Goal: Information Seeking & Learning: Check status

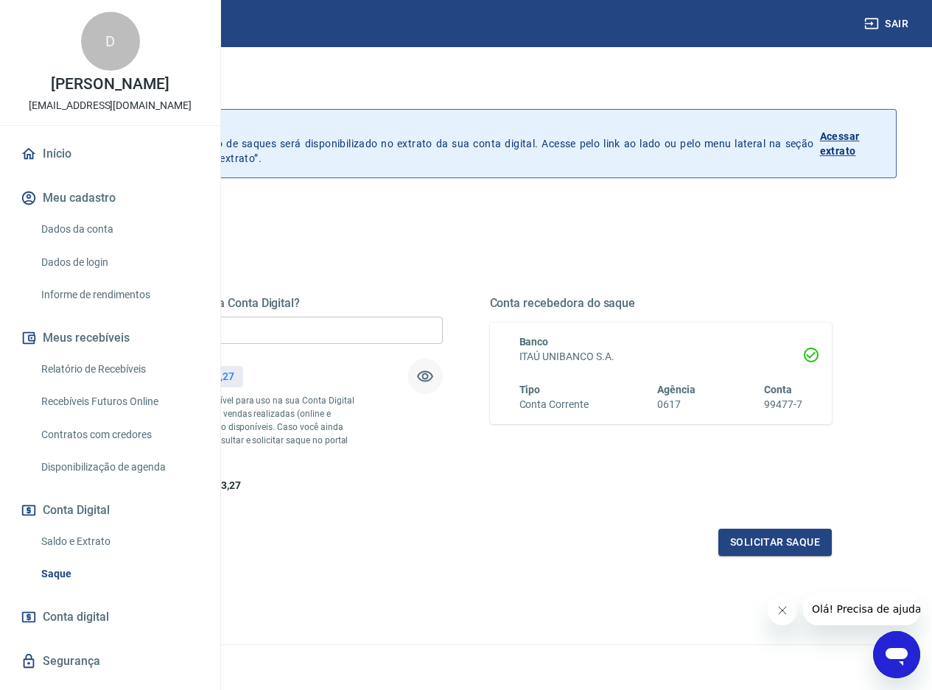
click at [433, 373] on icon "button" at bounding box center [425, 376] width 16 height 11
click at [433, 373] on icon "button" at bounding box center [425, 377] width 16 height 14
click at [874, 136] on p "Acessar extrato" at bounding box center [852, 143] width 64 height 29
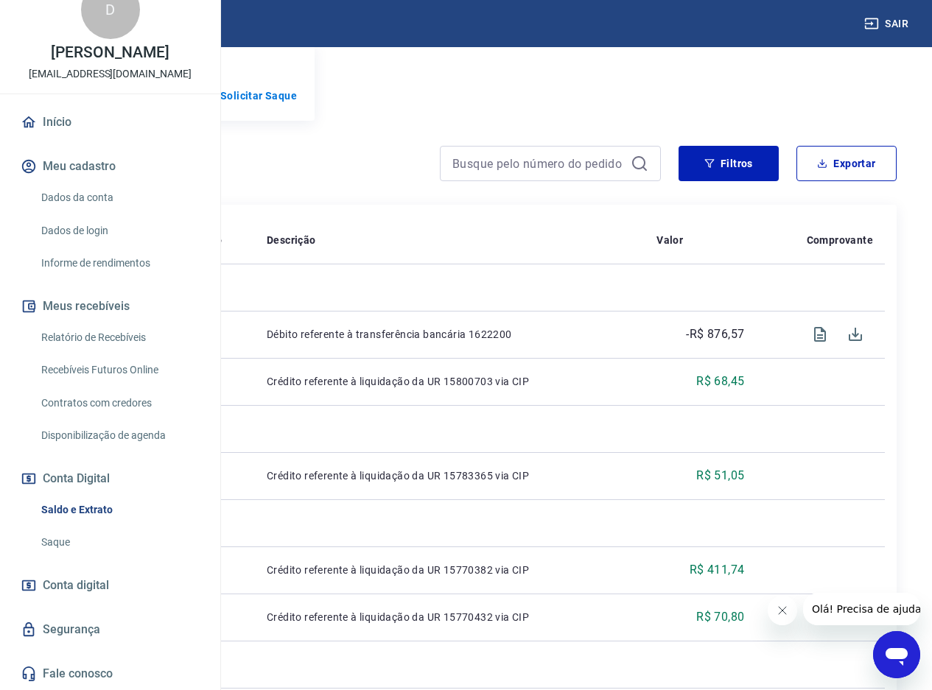
scroll to position [221, 0]
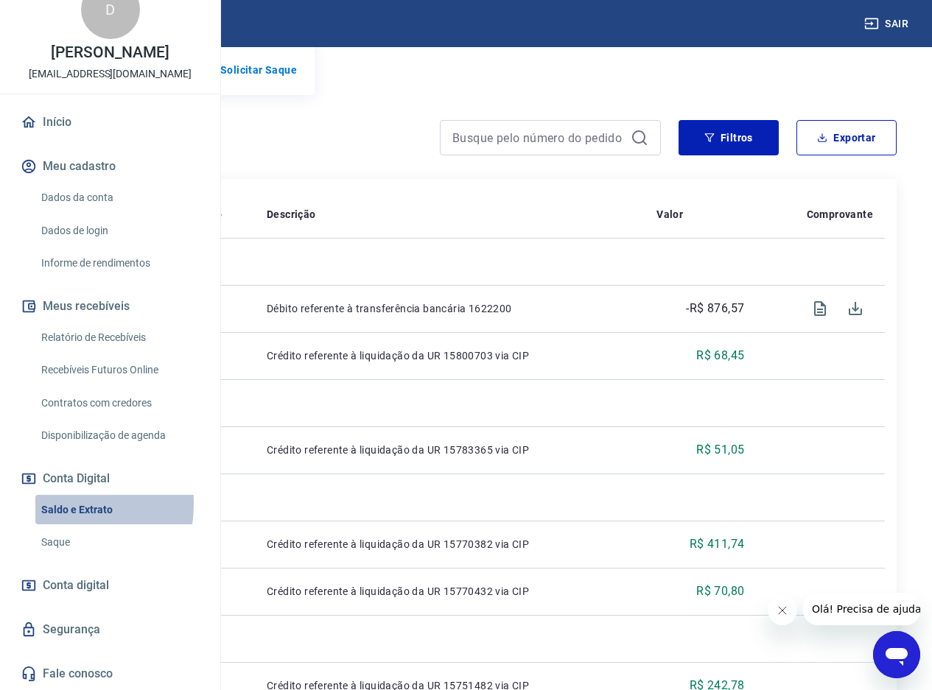
click at [60, 504] on link "Saldo e Extrato" at bounding box center [118, 510] width 167 height 30
